Goal: Task Accomplishment & Management: Manage account settings

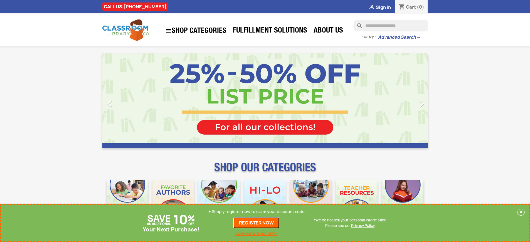
click at [257, 223] on link "REGISTER NOW" at bounding box center [256, 222] width 46 height 11
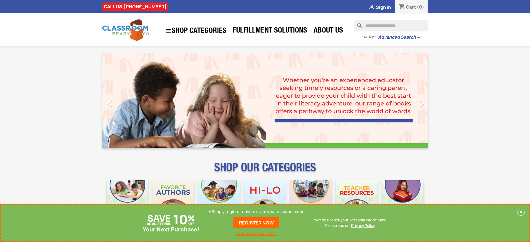
click at [257, 212] on p "+ Simply register now to claim your discount code" at bounding box center [256, 212] width 96 height 6
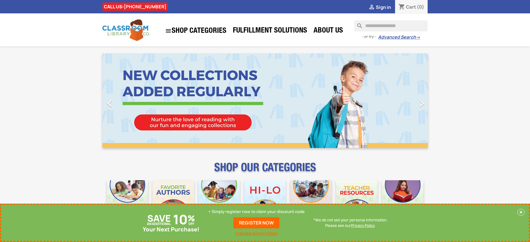
click at [257, 212] on p "+ Simply register now to claim your discount code" at bounding box center [256, 212] width 96 height 6
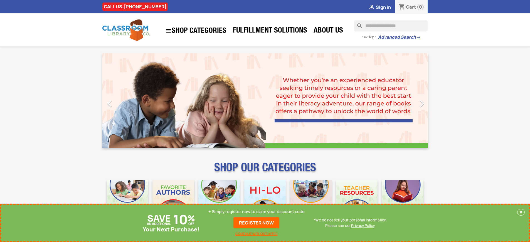
click at [257, 212] on p "+ Simply register now to claim your discount code" at bounding box center [256, 212] width 96 height 6
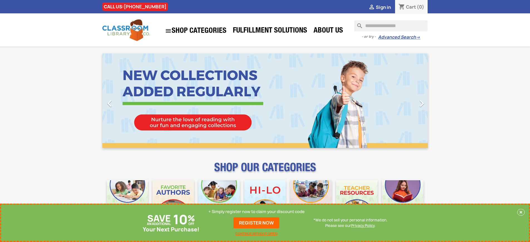
click at [257, 212] on p "+ Simply register now to claim your discount code" at bounding box center [256, 212] width 96 height 6
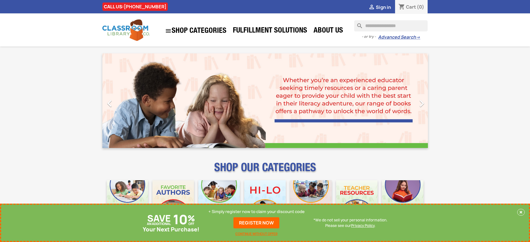
click at [257, 212] on p "+ Simply register now to claim your discount code" at bounding box center [256, 212] width 96 height 6
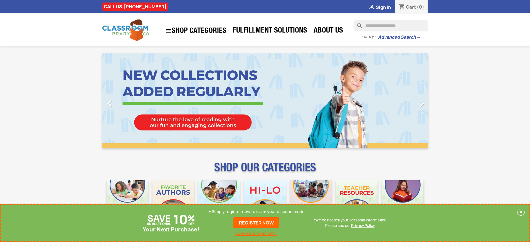
click at [257, 212] on p "+ Simply register now to claim your discount code" at bounding box center [256, 212] width 96 height 6
click at [257, 223] on link "REGISTER NOW" at bounding box center [256, 222] width 46 height 11
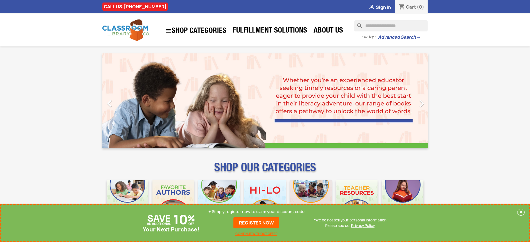
click at [257, 212] on p "+ Simply register now to claim your discount code" at bounding box center [256, 212] width 96 height 6
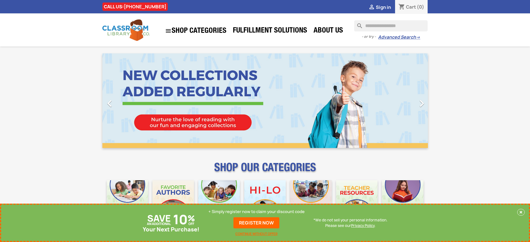
click at [257, 212] on p "+ Simply register now to claim your discount code" at bounding box center [256, 212] width 96 height 6
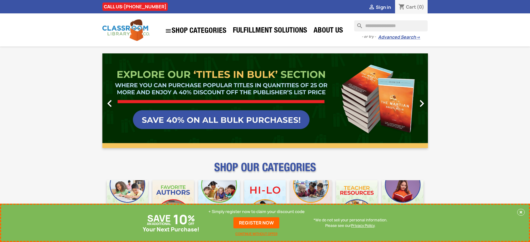
click at [257, 223] on link "REGISTER NOW" at bounding box center [256, 222] width 46 height 11
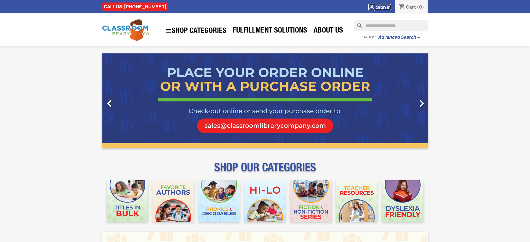
click at [383, 7] on span "Sign in" at bounding box center [383, 7] width 15 height 6
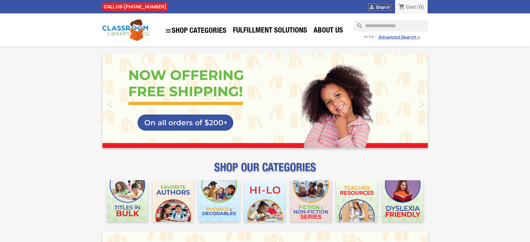
click at [383, 7] on span "Sign in" at bounding box center [383, 7] width 15 height 6
